Goal: Complete application form

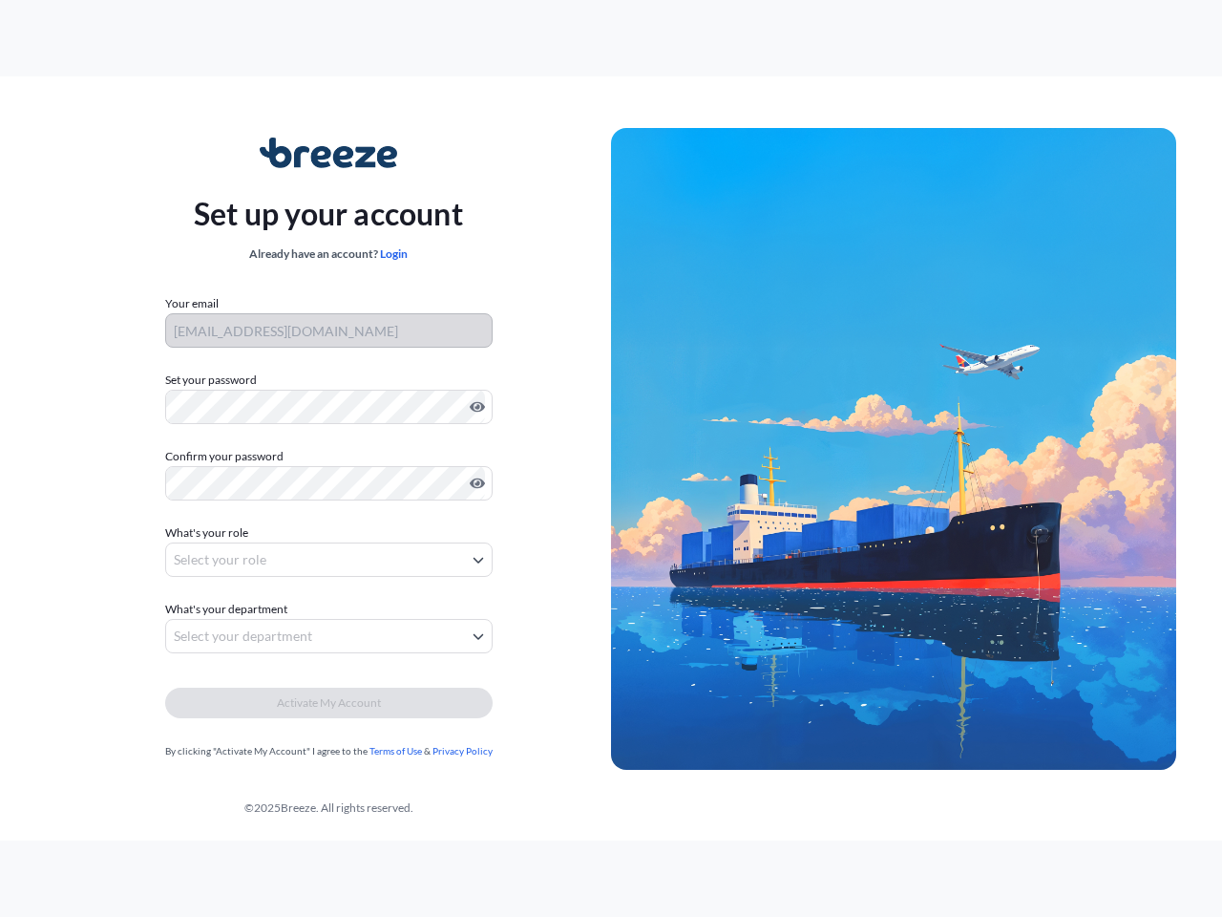
click at [611, 458] on img at bounding box center [893, 449] width 565 height 643
click at [474, 407] on icon "Show password" at bounding box center [477, 407] width 15 height 11
click at [474, 483] on icon "Show password" at bounding box center [477, 483] width 15 height 11
click at [209, 533] on span "What's your role" at bounding box center [206, 532] width 83 height 19
click at [329, 560] on button "Select your role" at bounding box center [329, 559] width 328 height 34
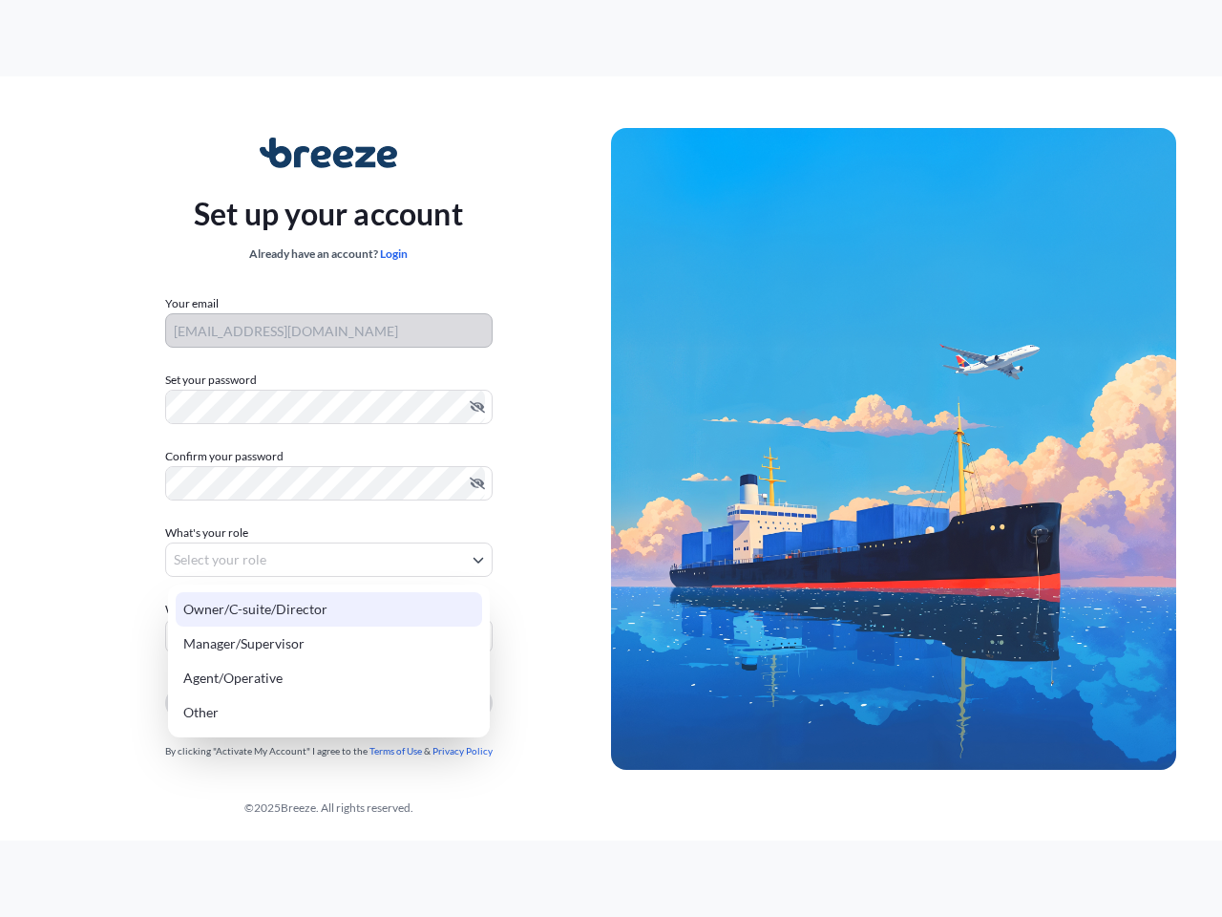
click at [229, 609] on div "Owner/C-suite/Director" at bounding box center [329, 609] width 307 height 34
select select "owner/c-suite/director"
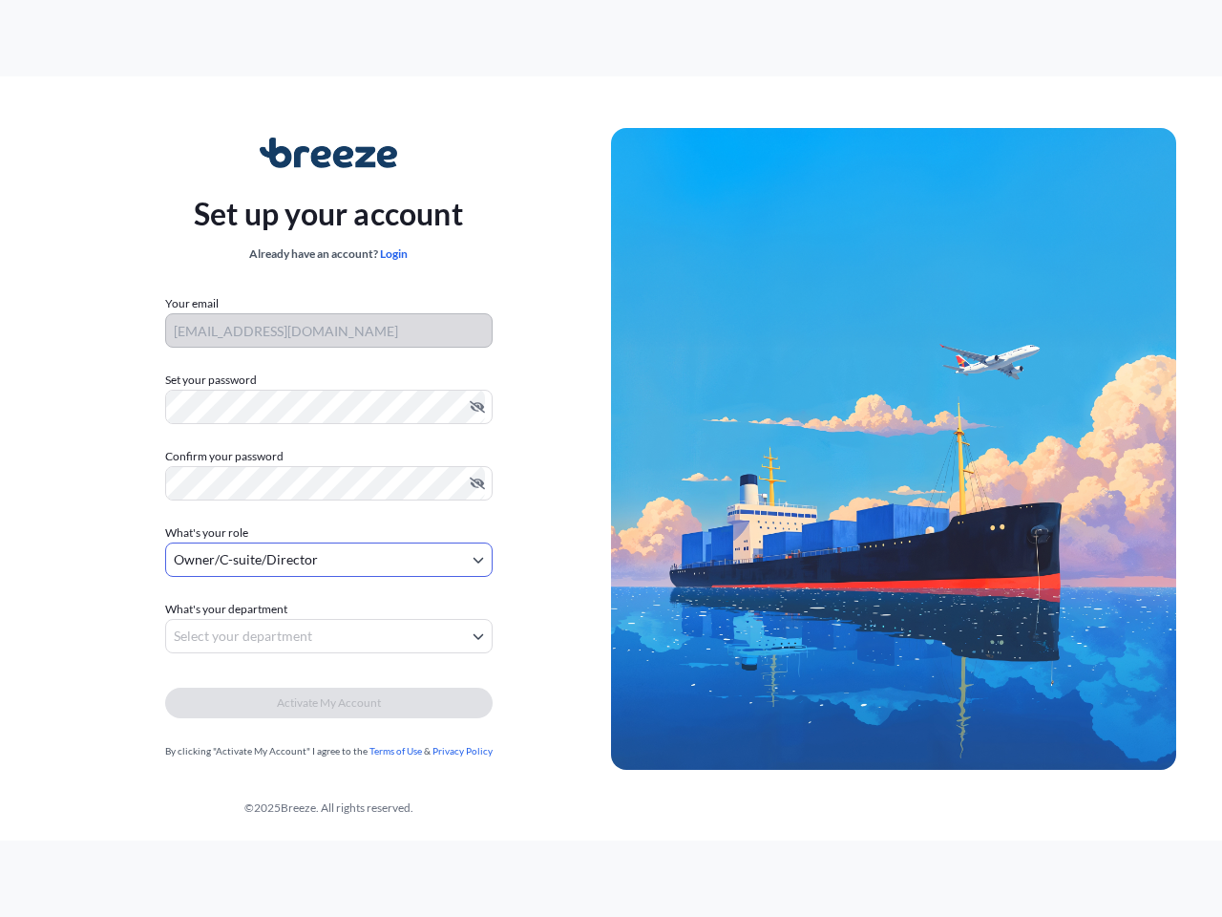
click at [329, 636] on button "Select your department" at bounding box center [329, 636] width 328 height 34
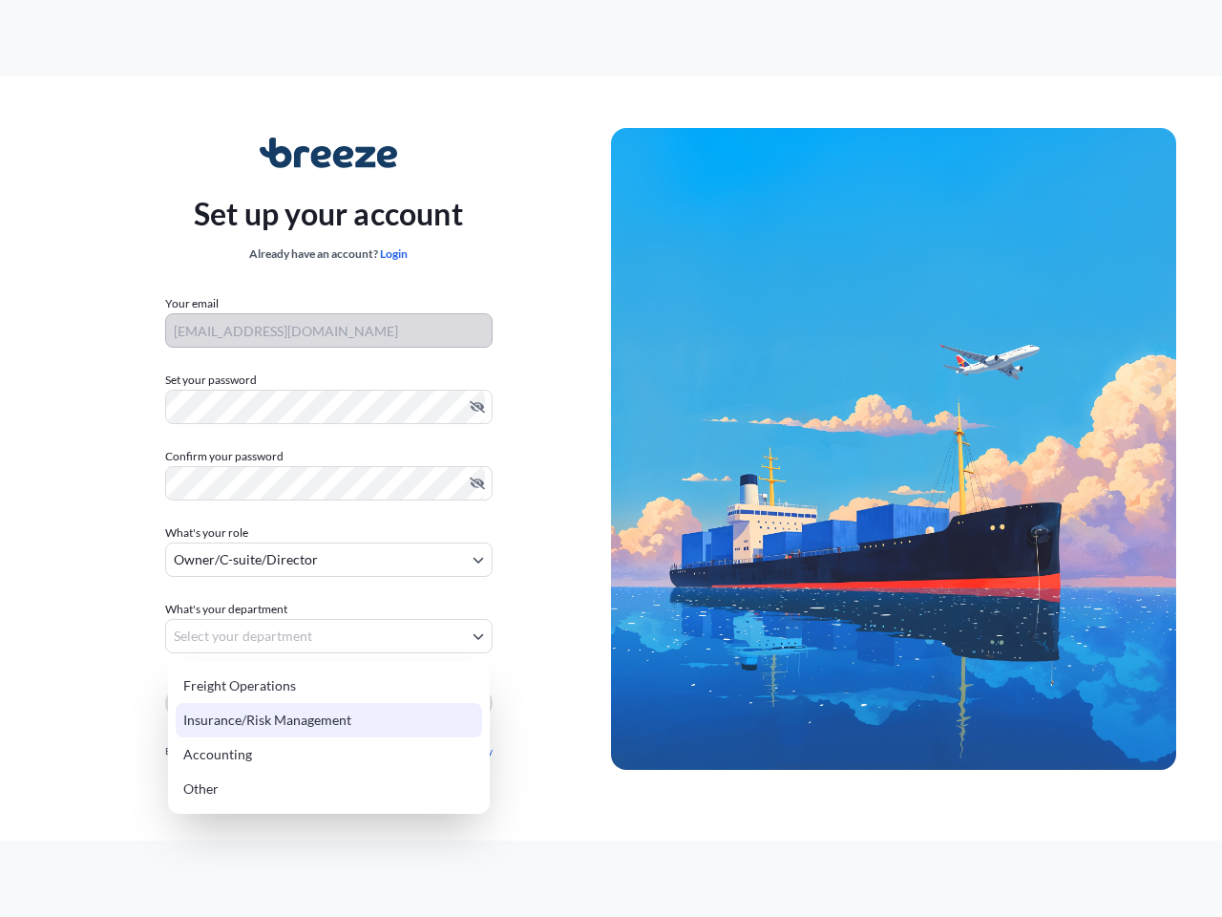
click at [329, 703] on div "Insurance/Risk Management" at bounding box center [329, 720] width 307 height 34
select select "insurance/risk management"
